Goal: Task Accomplishment & Management: Complete application form

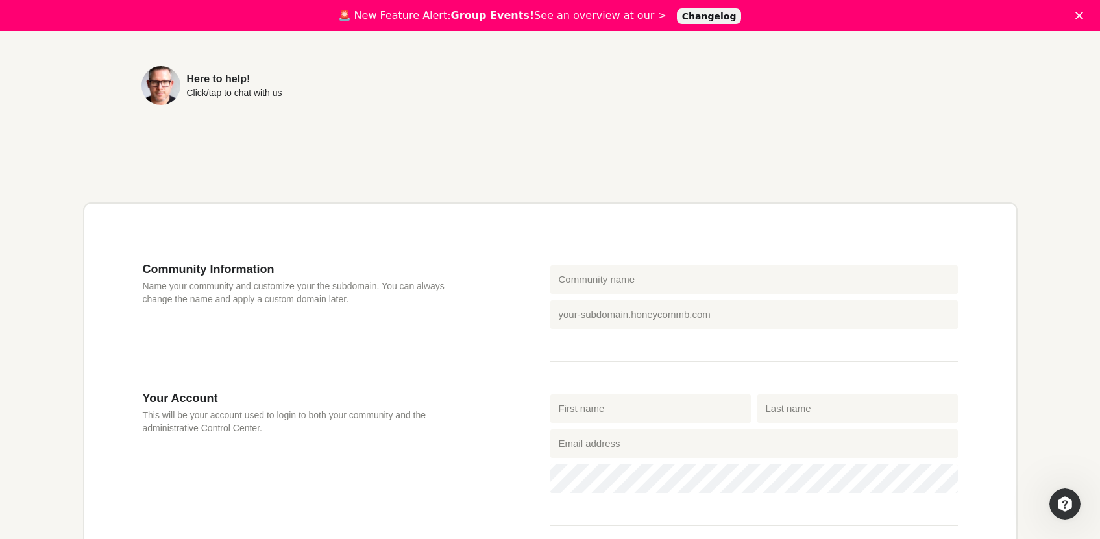
scroll to position [363, 0]
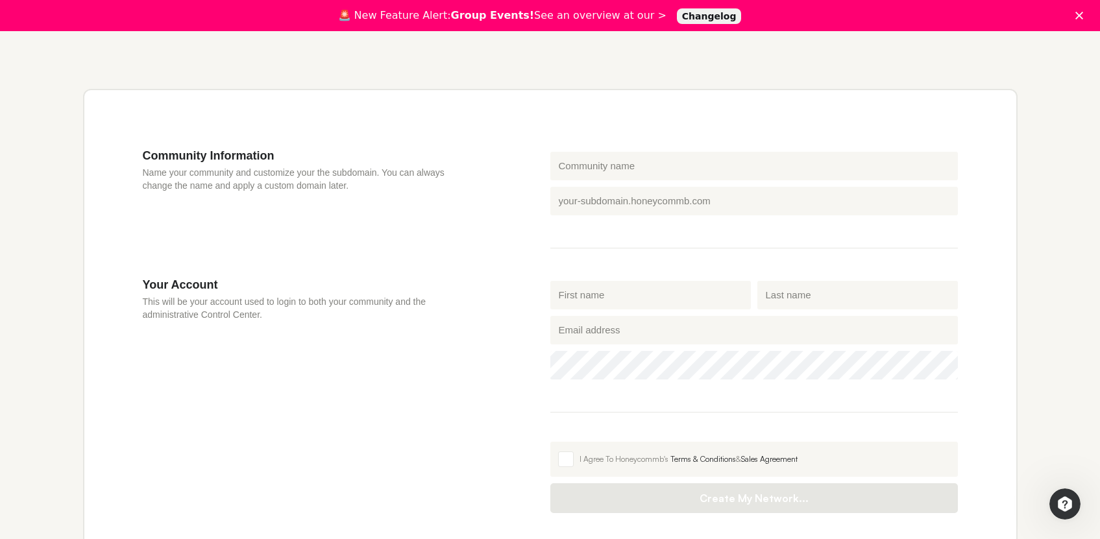
click at [609, 154] on label "Community name" at bounding box center [594, 153] width 77 height 8
click at [609, 154] on input "Community name" at bounding box center [754, 166] width 408 height 29
click at [608, 161] on input "Community name" at bounding box center [754, 166] width 408 height 29
click at [608, 195] on fieldset "Community name Honeycommb subdomain .[DOMAIN_NAME]" at bounding box center [754, 199] width 408 height 100
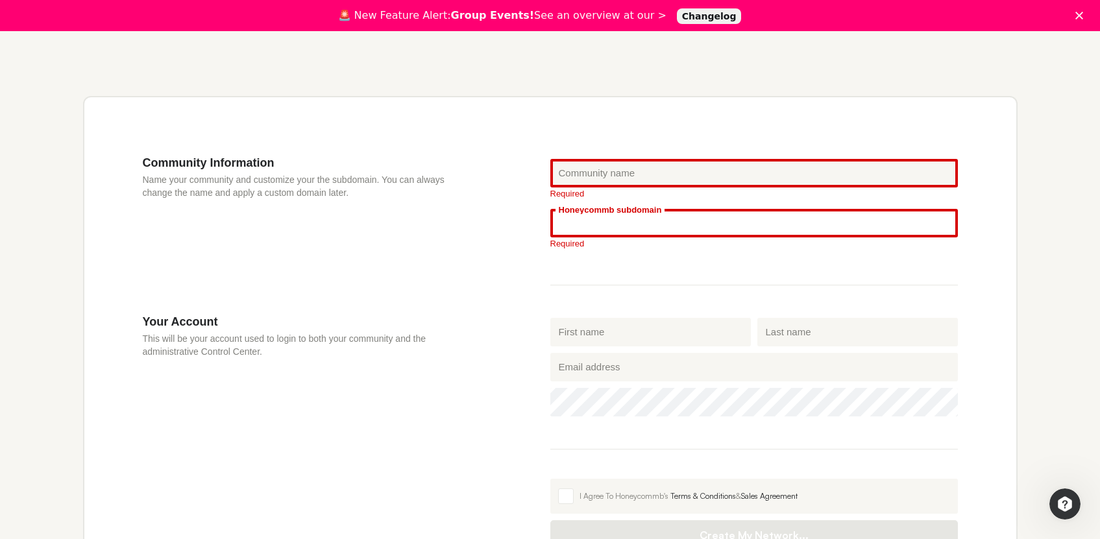
scroll to position [524, 0]
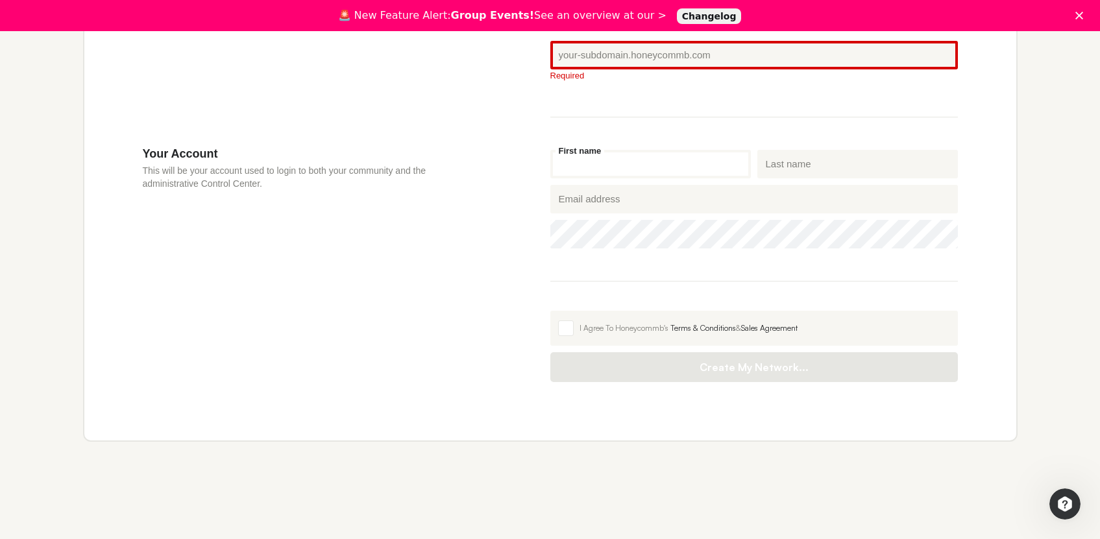
click at [572, 171] on input "First name" at bounding box center [650, 164] width 201 height 29
type input "[PERSON_NAME]"
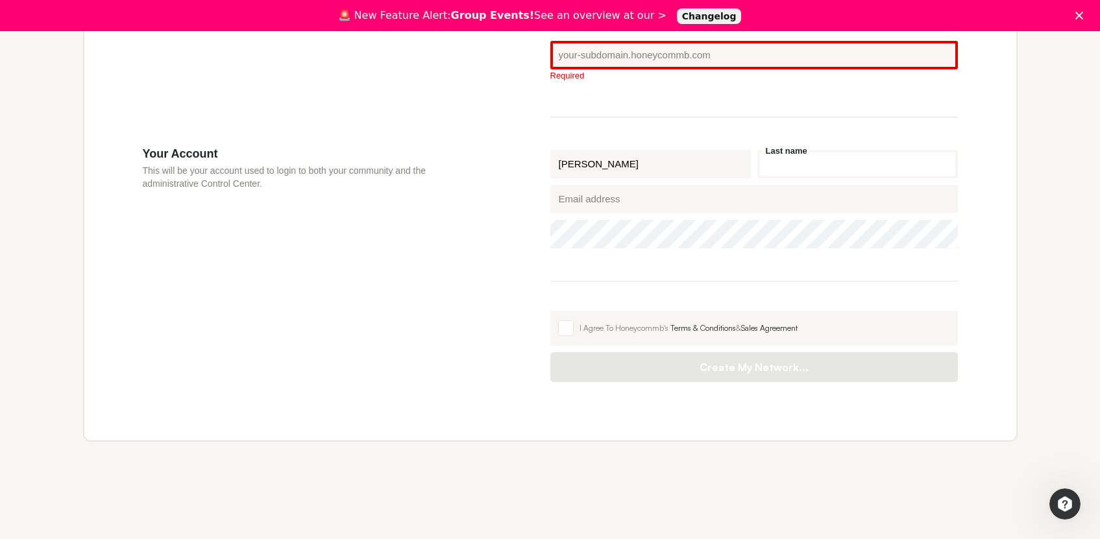
type input "Hermawan"
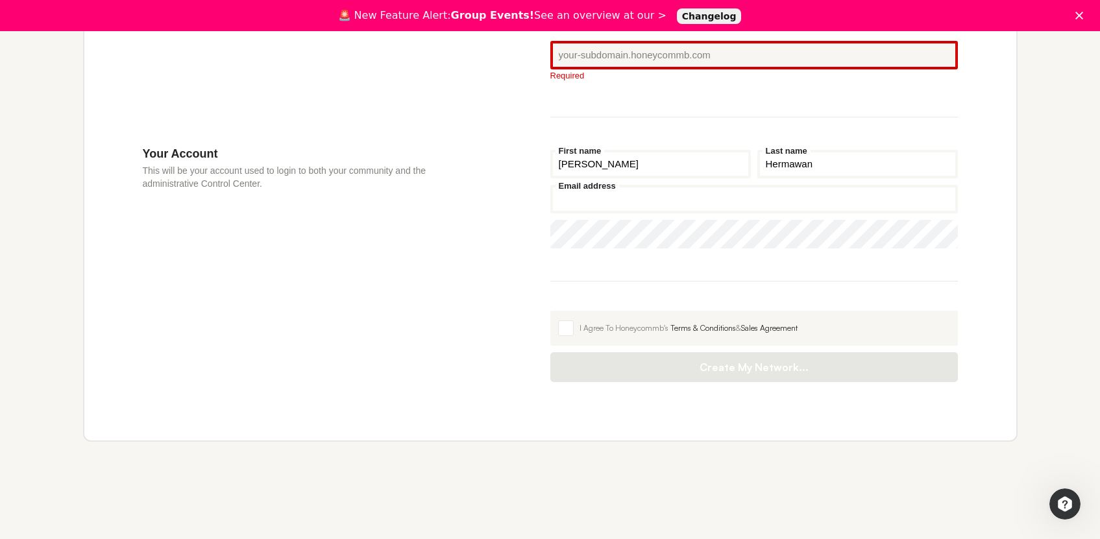
click at [587, 205] on input "Email address" at bounding box center [754, 199] width 408 height 29
type input "[PERSON_NAME][EMAIL_ADDRESS][DOMAIN_NAME]"
click at [591, 162] on input "[PERSON_NAME]" at bounding box center [650, 164] width 201 height 29
drag, startPoint x: 602, startPoint y: 166, endPoint x: 554, endPoint y: 166, distance: 47.4
click at [554, 166] on input "[PERSON_NAME]" at bounding box center [650, 164] width 201 height 29
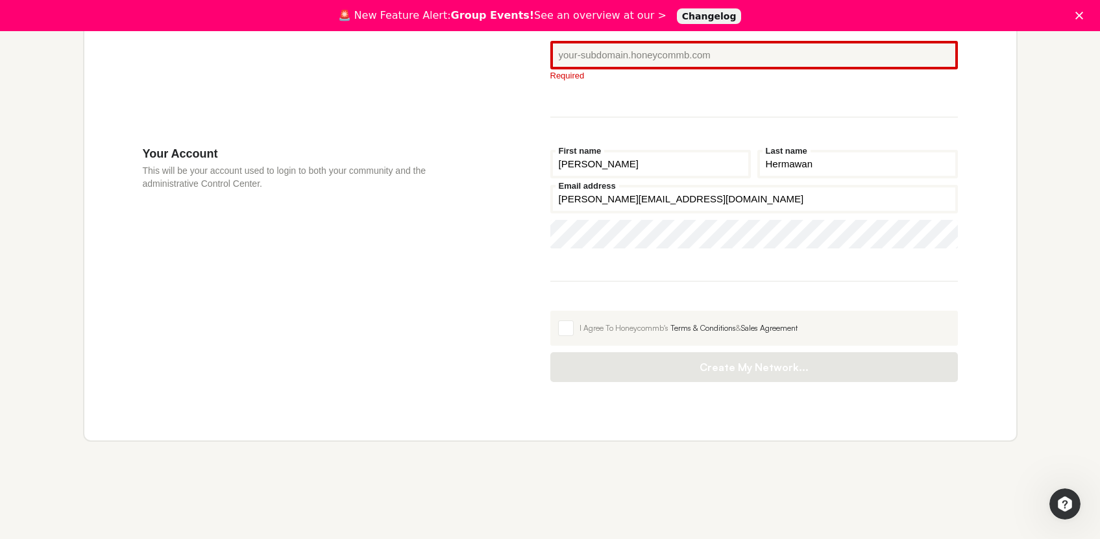
type input "[PERSON_NAME]"
click at [571, 327] on span at bounding box center [566, 329] width 16 height 16
click at [550, 311] on input "I Agree To Honeycommb's Terms & Conditions & Sales Agreement" at bounding box center [550, 311] width 0 height 0
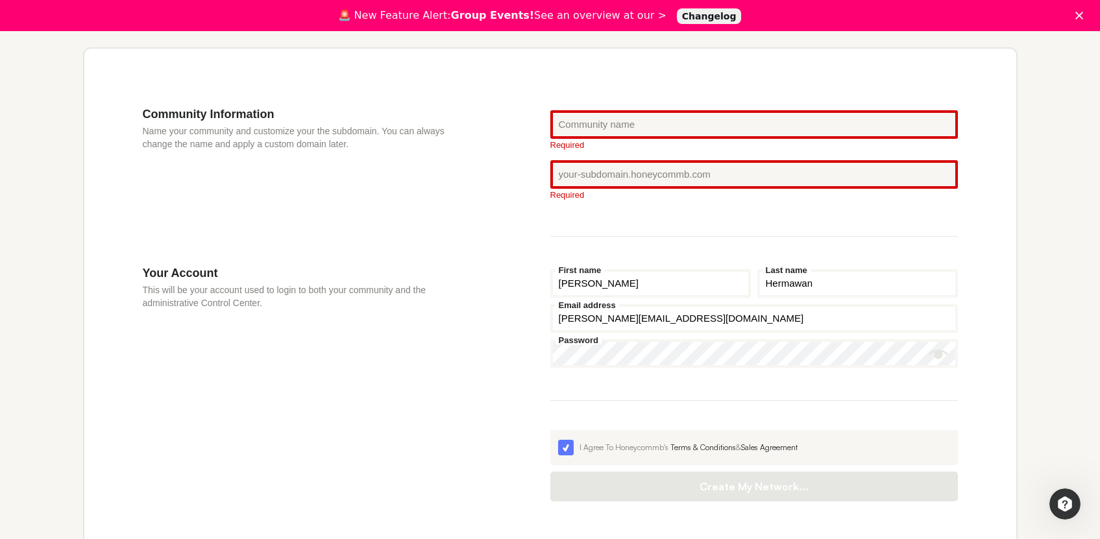
scroll to position [371, 0]
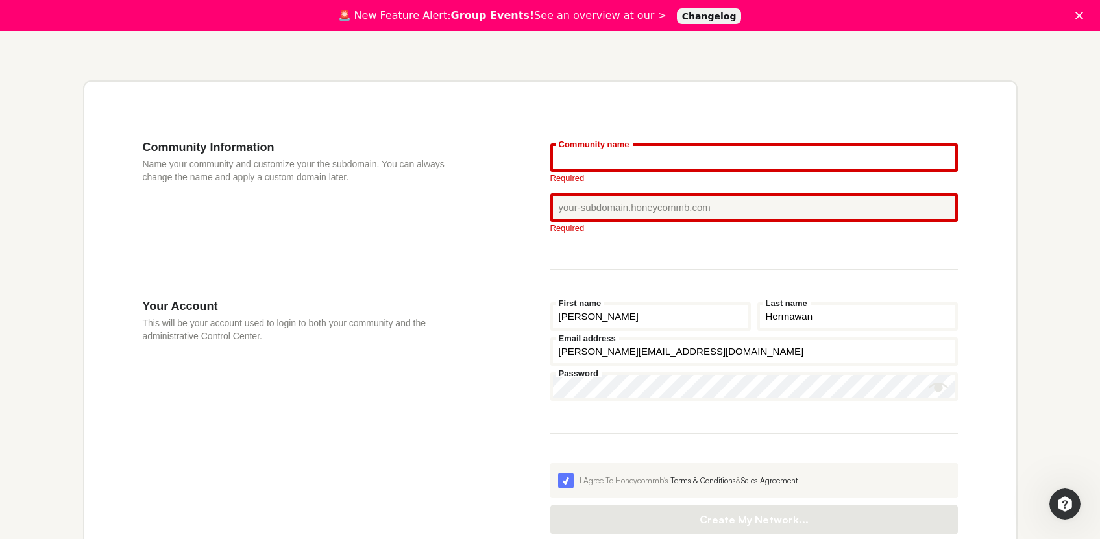
click at [627, 164] on input "Community name" at bounding box center [754, 157] width 408 height 29
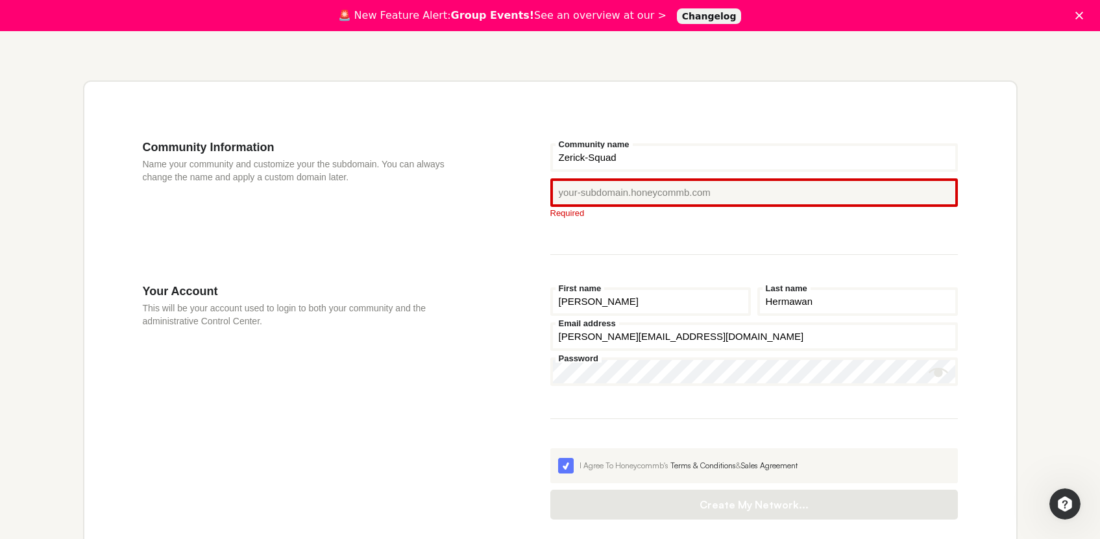
type input "Zerick-Squad"
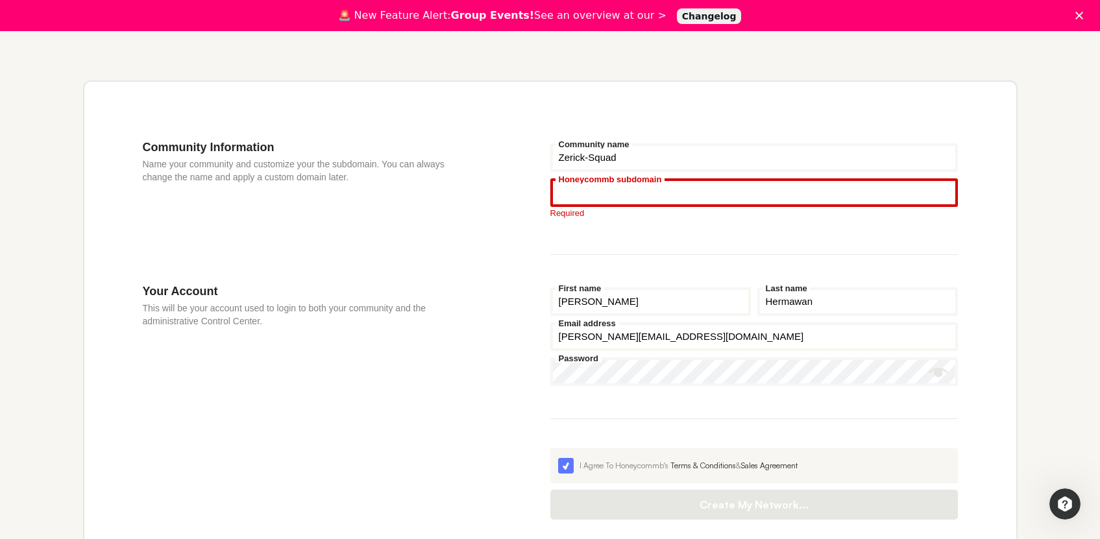
click at [620, 192] on input "Honeycommb subdomain" at bounding box center [754, 192] width 408 height 29
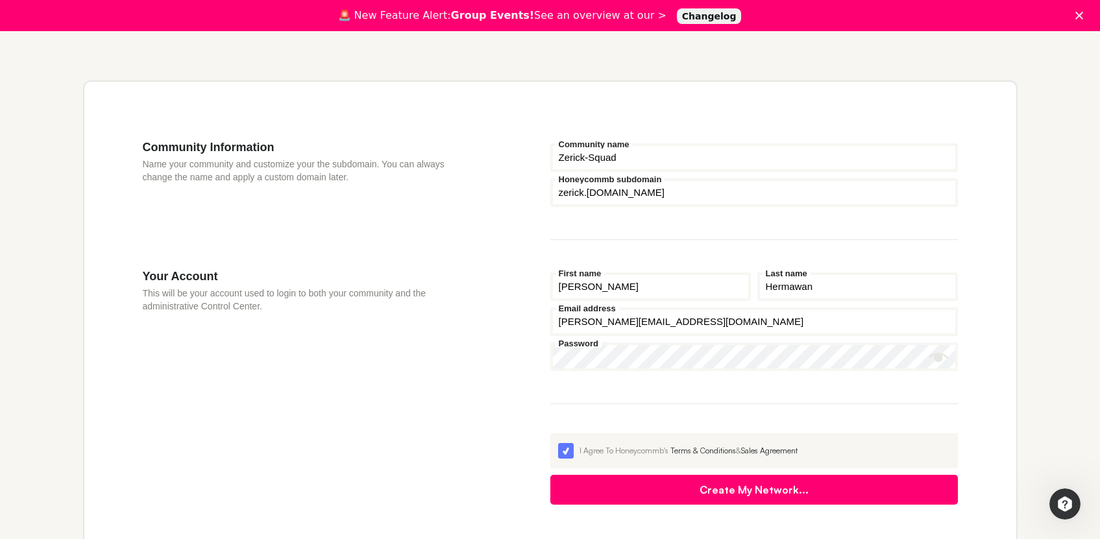
click at [550, 343] on div at bounding box center [550, 343] width 0 height 0
type input "zerick"
click at [946, 362] on button "Show password" at bounding box center [938, 357] width 19 height 19
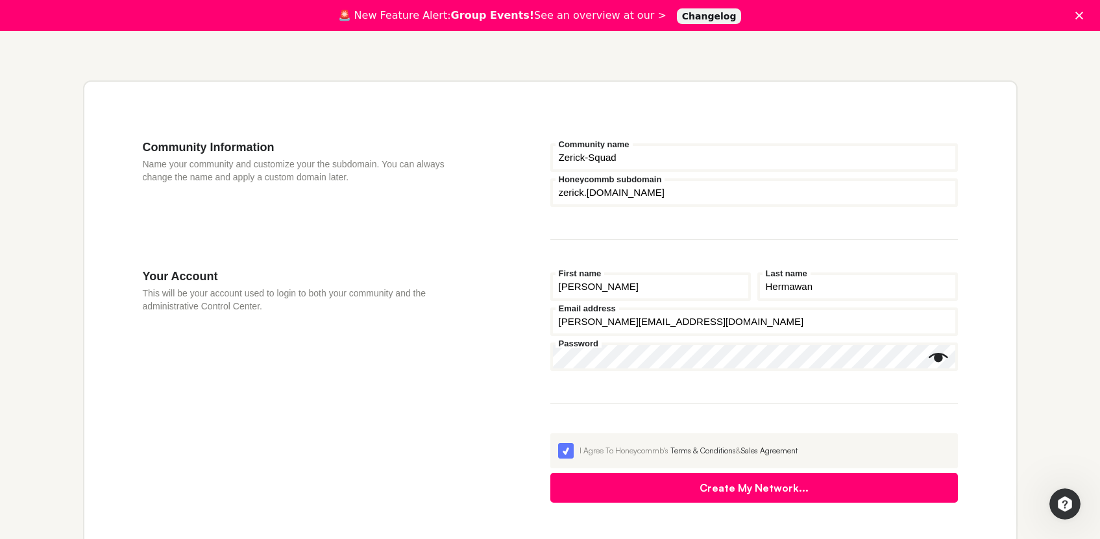
click at [830, 493] on button "Create My Network..." at bounding box center [754, 488] width 408 height 30
